Goal: Information Seeking & Learning: Learn about a topic

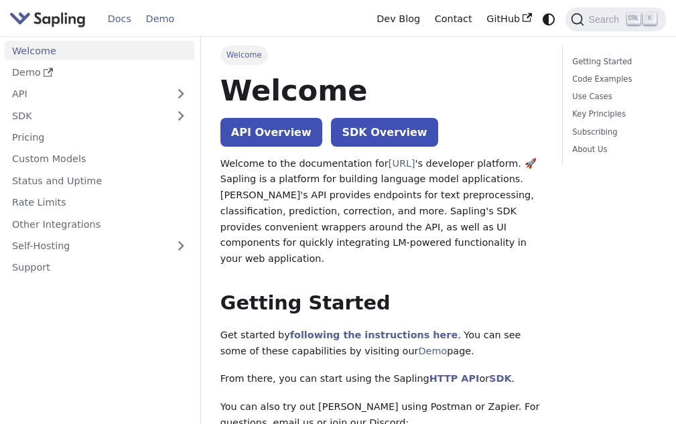
click at [143, 14] on link "Demo" at bounding box center [160, 19] width 43 height 21
